Goal: Information Seeking & Learning: Find specific fact

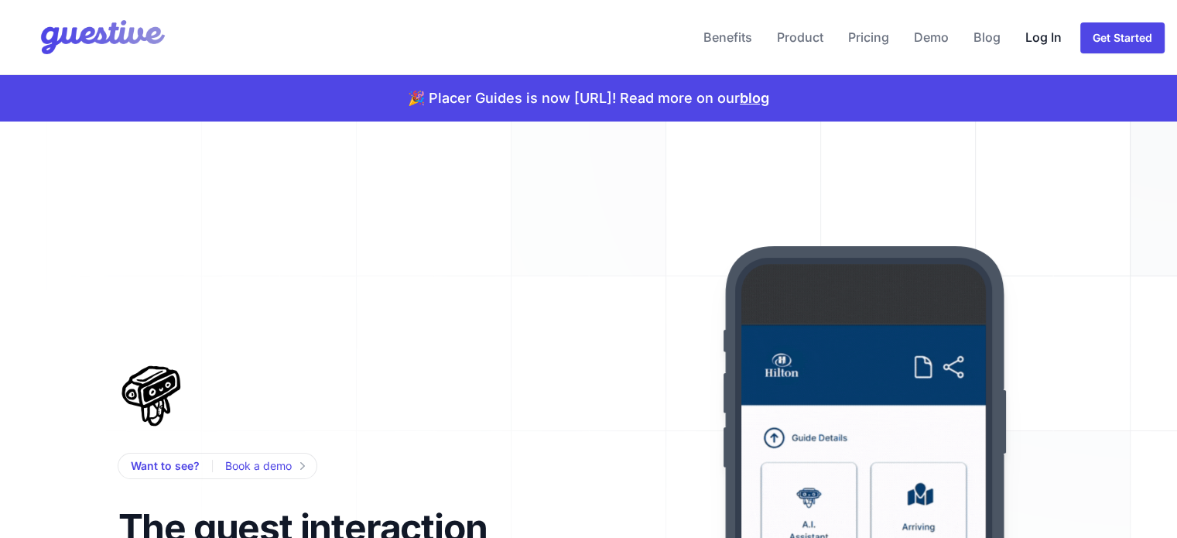
click at [1043, 36] on link "Log In" at bounding box center [1043, 37] width 49 height 37
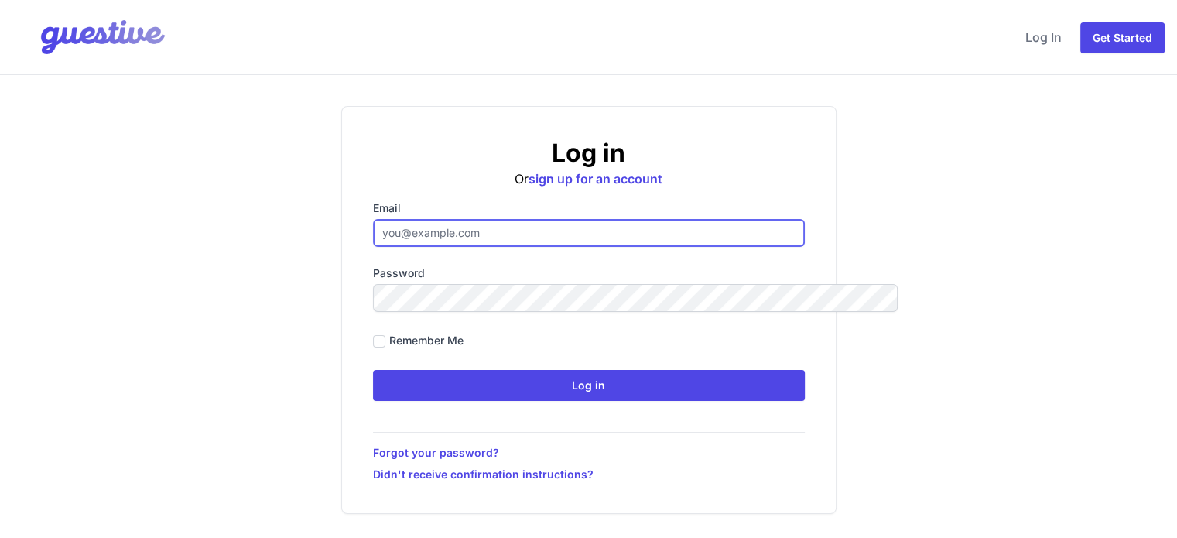
type input "[EMAIL_ADDRESS][DOMAIN_NAME]"
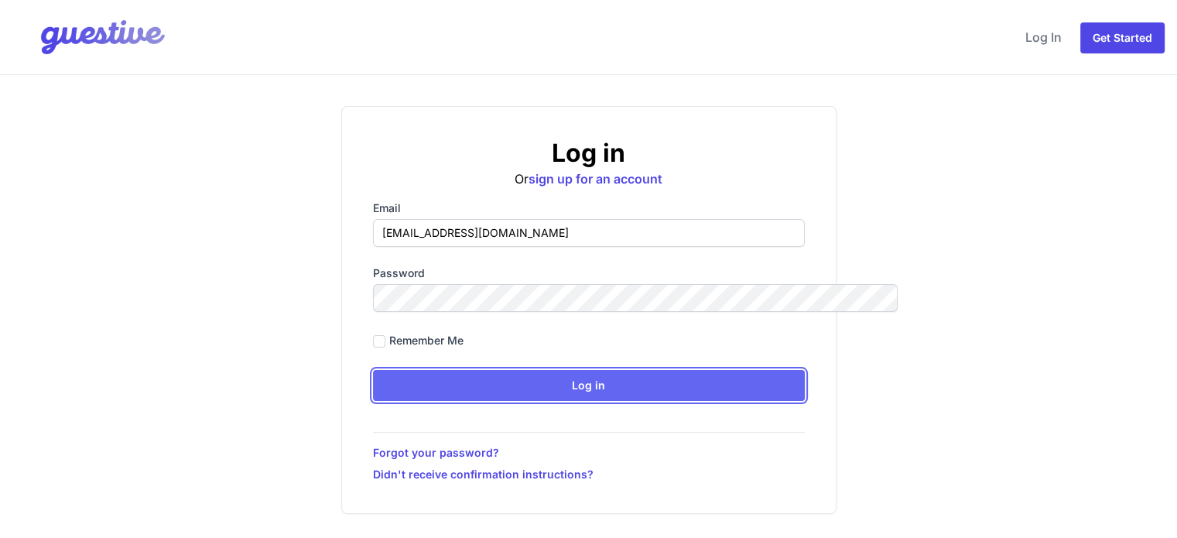
click at [566, 379] on input "Log in" at bounding box center [589, 385] width 432 height 31
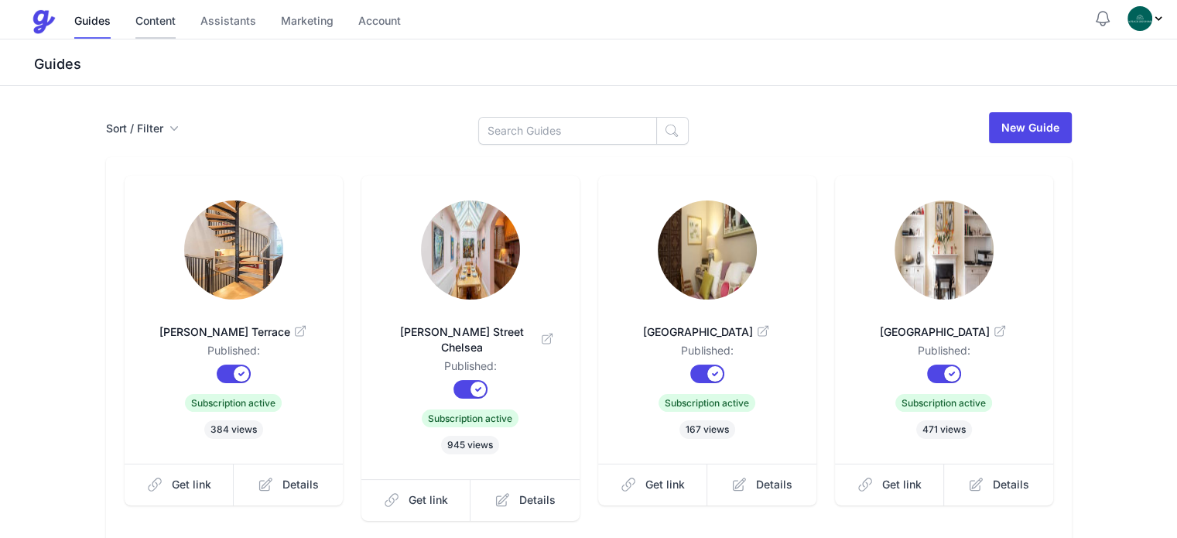
click at [163, 26] on link "Content" at bounding box center [155, 21] width 40 height 33
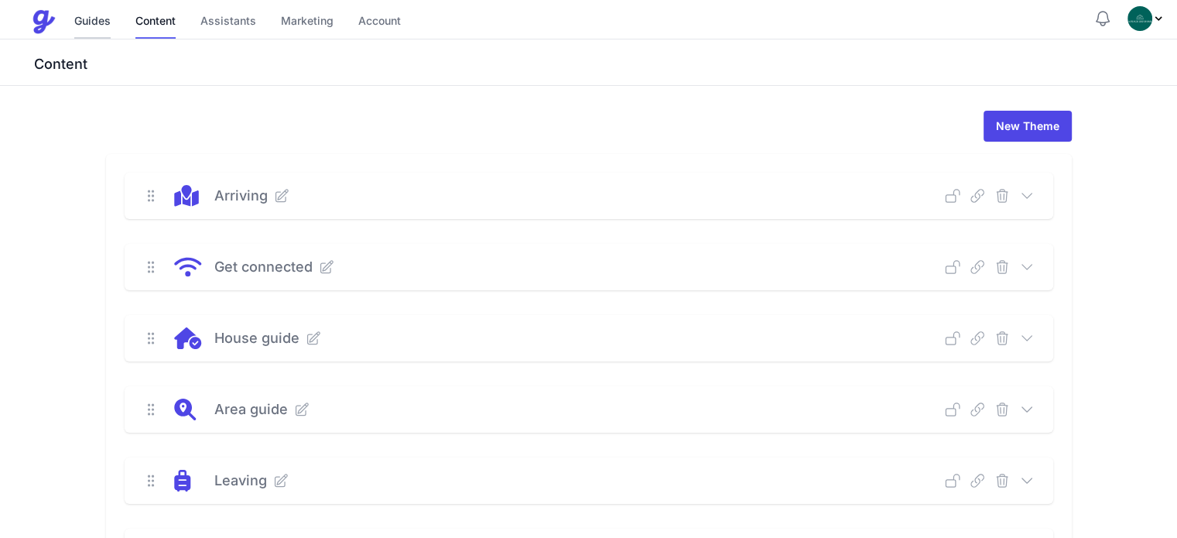
click at [105, 27] on link "Guides" at bounding box center [92, 21] width 36 height 33
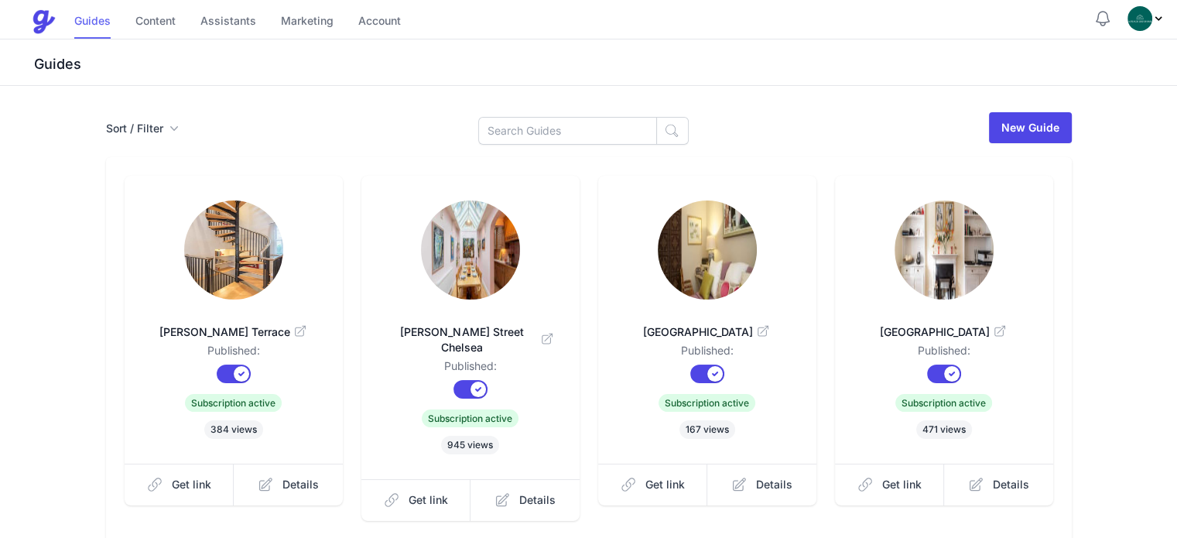
click at [97, 22] on link "Guides" at bounding box center [92, 21] width 36 height 33
click at [65, 65] on h3 "Guides" at bounding box center [604, 64] width 1146 height 19
click at [166, 128] on icon "button" at bounding box center [173, 128] width 15 height 15
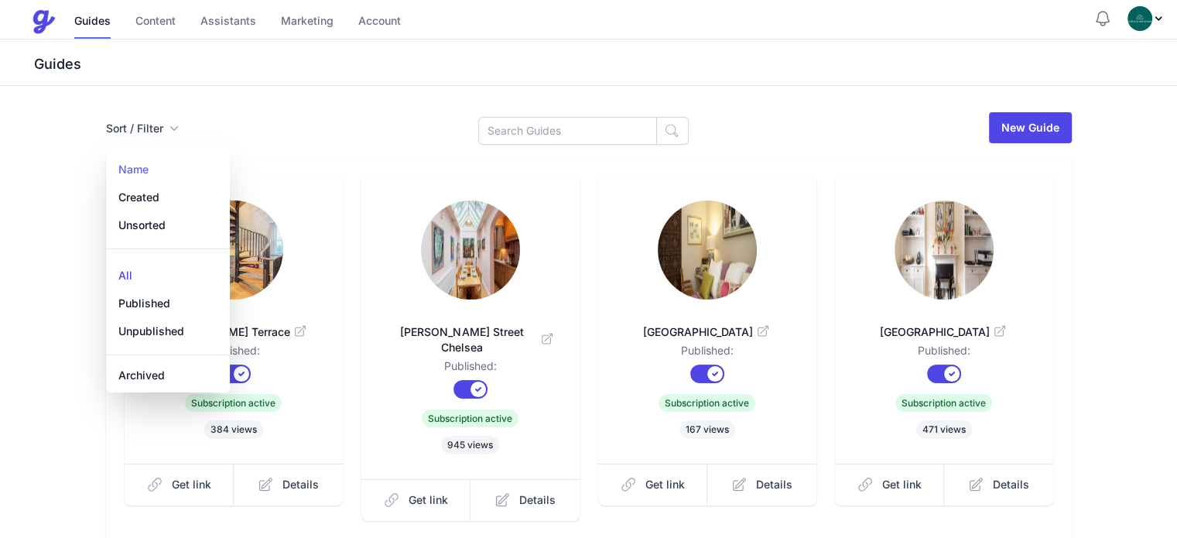
click at [106, 168] on link "Name" at bounding box center [168, 164] width 124 height 37
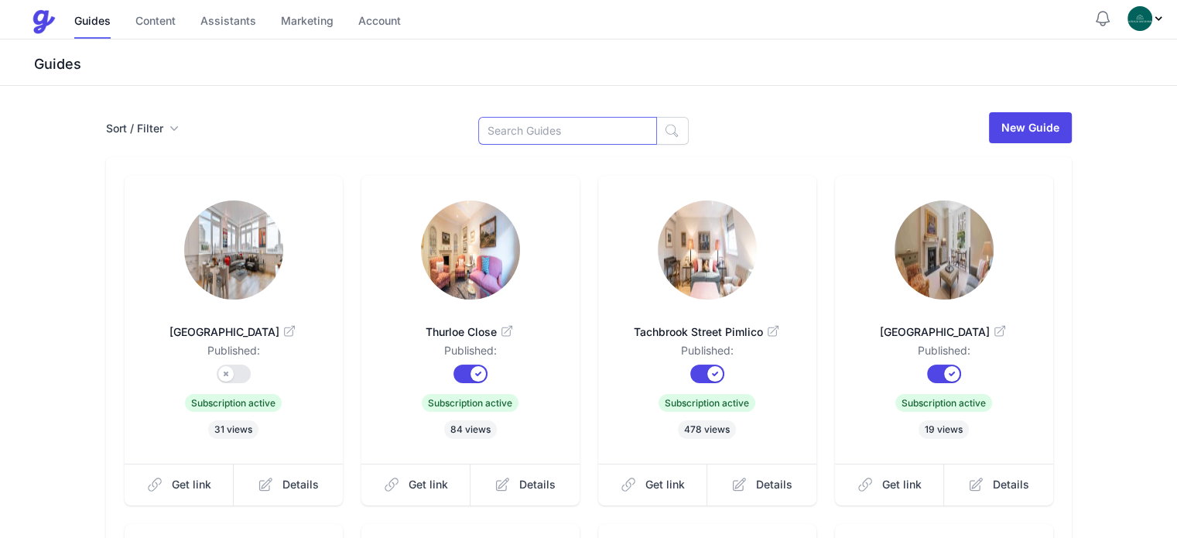
click at [552, 129] on input at bounding box center [567, 131] width 179 height 28
click at [547, 127] on input at bounding box center [567, 131] width 179 height 28
drag, startPoint x: 573, startPoint y: 130, endPoint x: 466, endPoint y: 129, distance: 106.8
click at [466, 129] on div "Sort / Filter Sort Name Created Unsorted All Published Unpublished Archived man…" at bounding box center [589, 128] width 966 height 34
paste input "Manderis bajrama"
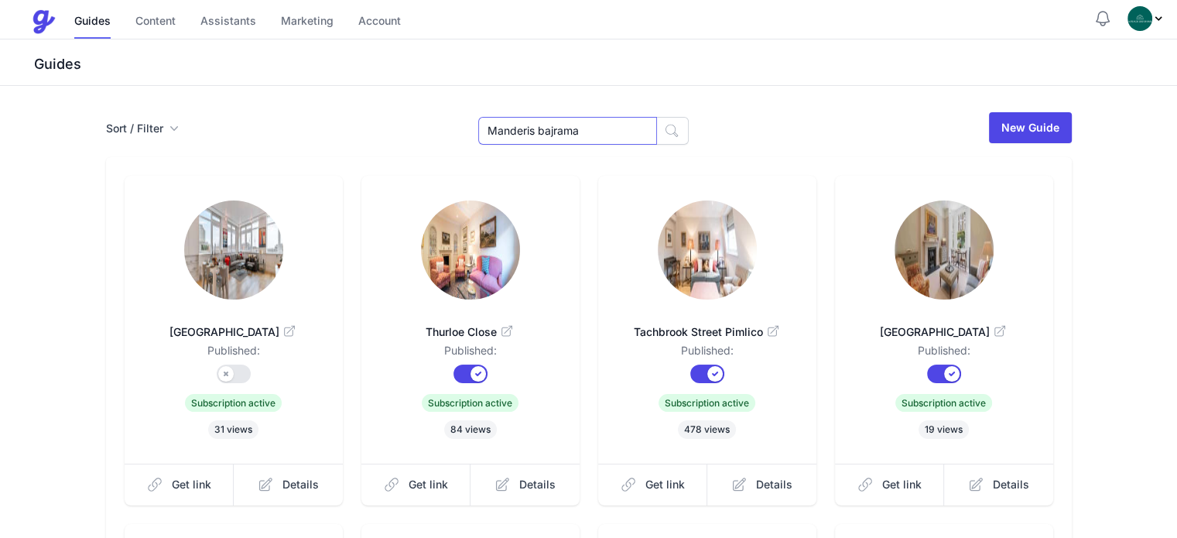
type input "Manderis bajrama"
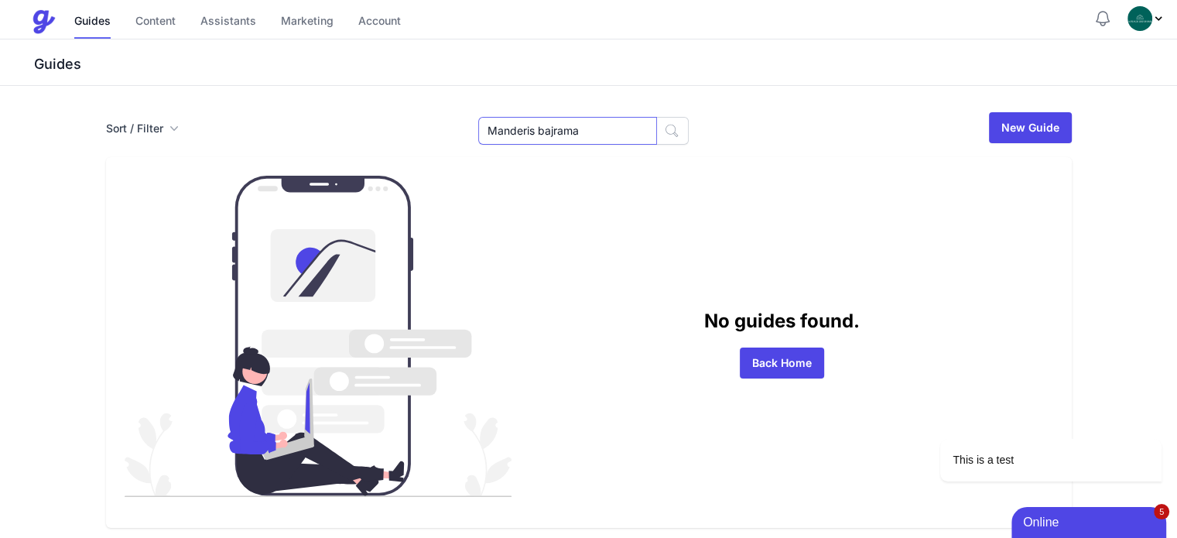
click at [579, 128] on input "Manderis bajrama" at bounding box center [567, 131] width 179 height 28
click at [166, 127] on icon "button" at bounding box center [173, 128] width 15 height 15
click at [561, 128] on input "Manderis bajrama" at bounding box center [567, 131] width 179 height 28
drag, startPoint x: 613, startPoint y: 128, endPoint x: 466, endPoint y: 125, distance: 147.0
click at [466, 125] on div "Sort / Filter Sort Name Created Unsorted All Published Unpublished Archived Man…" at bounding box center [589, 128] width 966 height 34
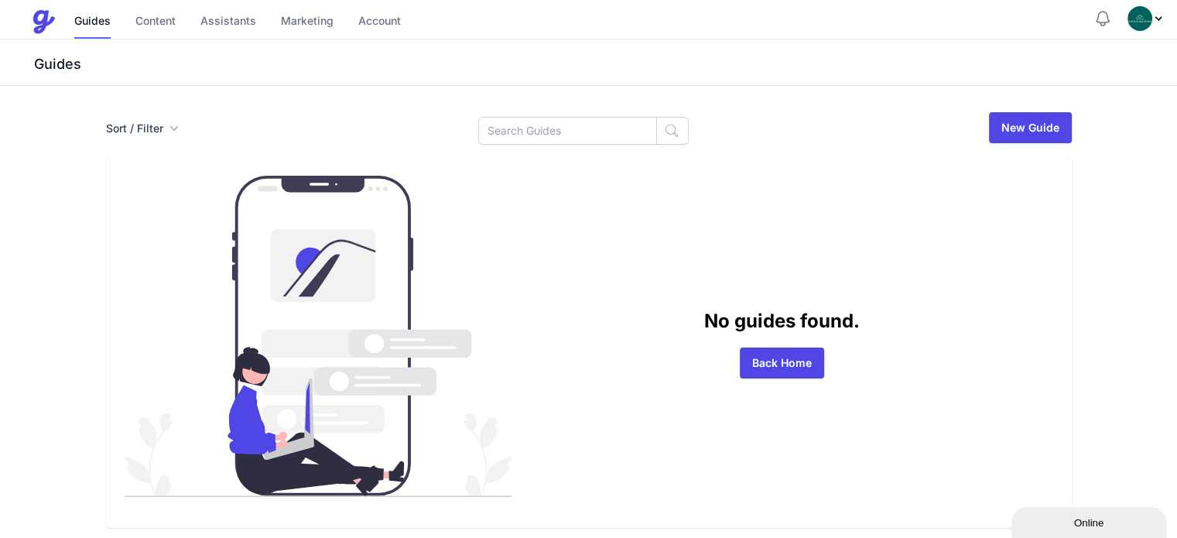
click at [761, 138] on div "Sort / Filter Sort Name Created Unsorted All Published Unpublished Archived Man…" at bounding box center [589, 128] width 966 height 34
click at [90, 25] on link "Guides" at bounding box center [92, 21] width 36 height 33
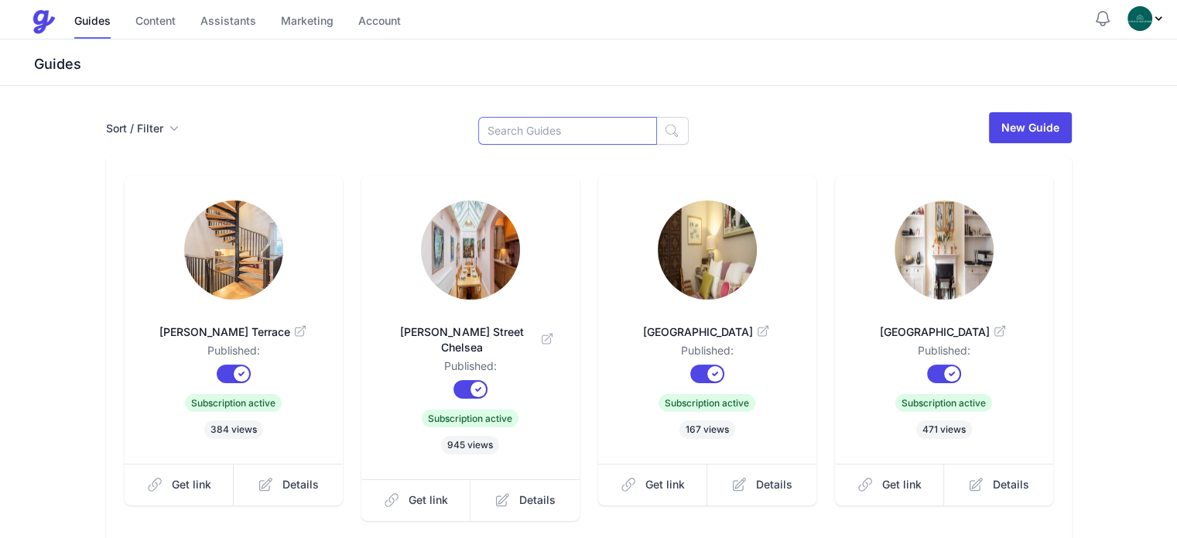
click at [538, 132] on input at bounding box center [567, 131] width 179 height 28
paste input "51 cafcar rood"
type input "51 cafcar rood"
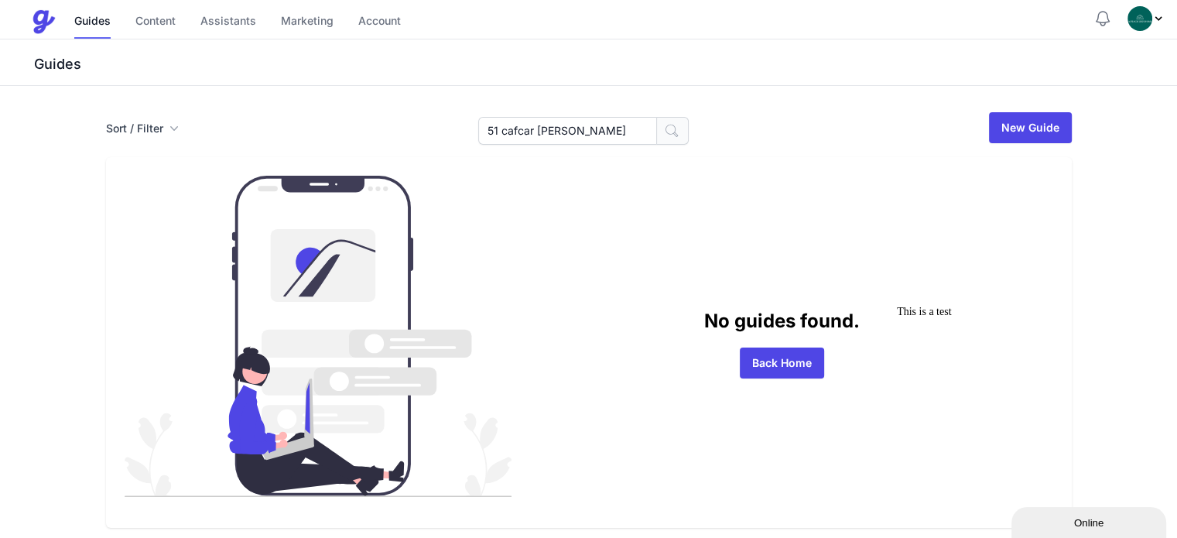
click at [665, 132] on icon "button" at bounding box center [671, 131] width 12 height 12
click at [396, 132] on div "Sort / Filter Sort Name Created Unsorted All Published Unpublished Archived 51 …" at bounding box center [589, 128] width 966 height 34
